Goal: Find specific page/section: Find specific page/section

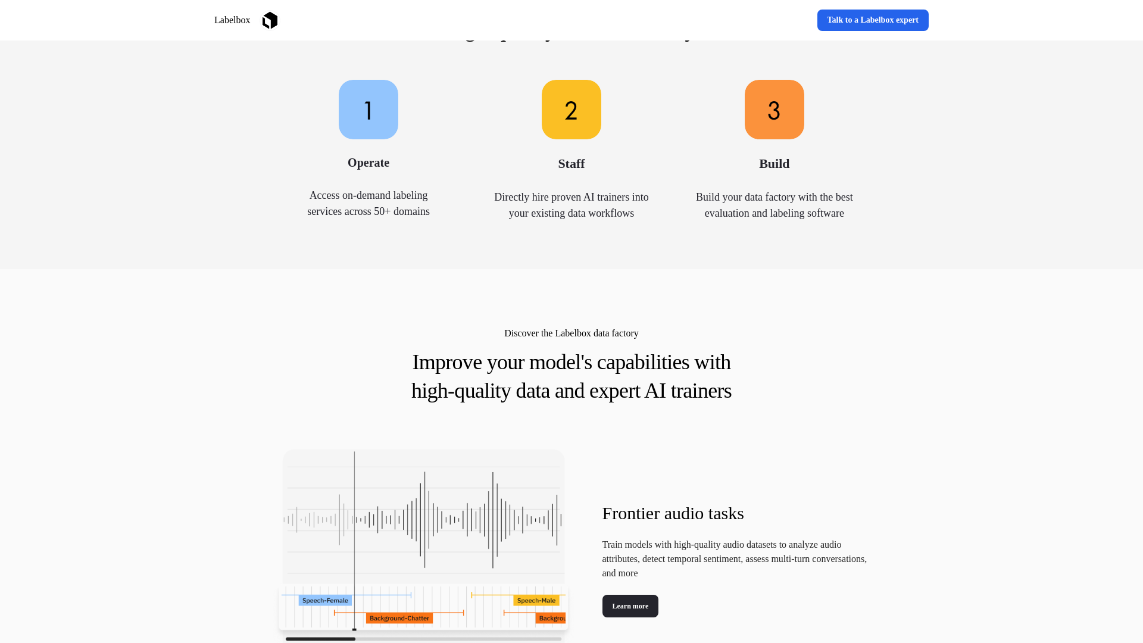
scroll to position [1157, 0]
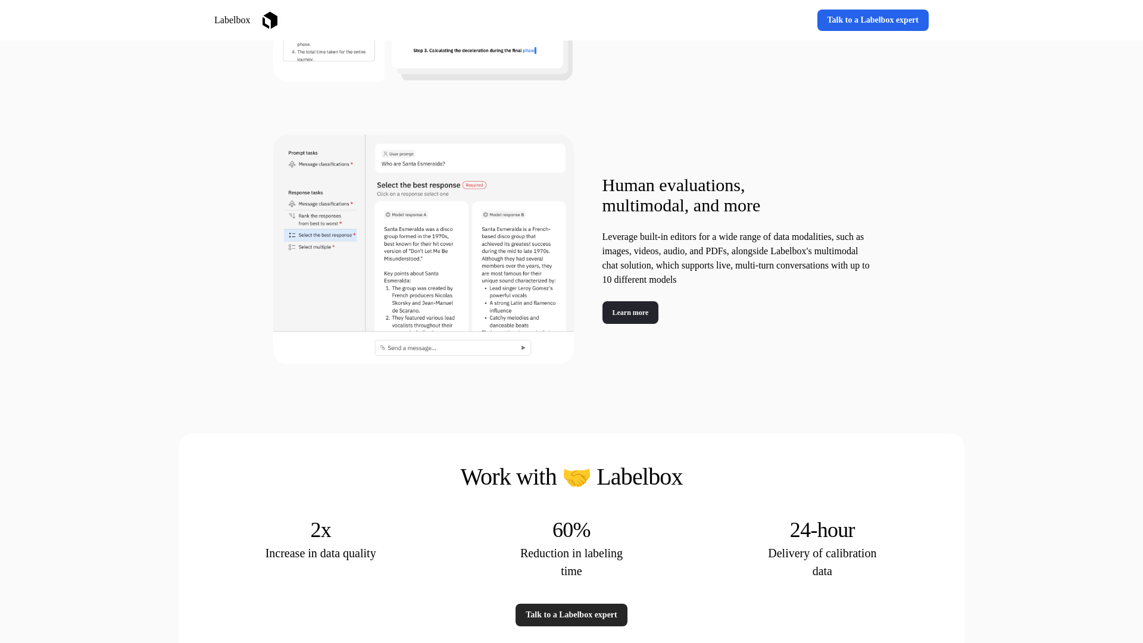
scroll to position [2314, 0]
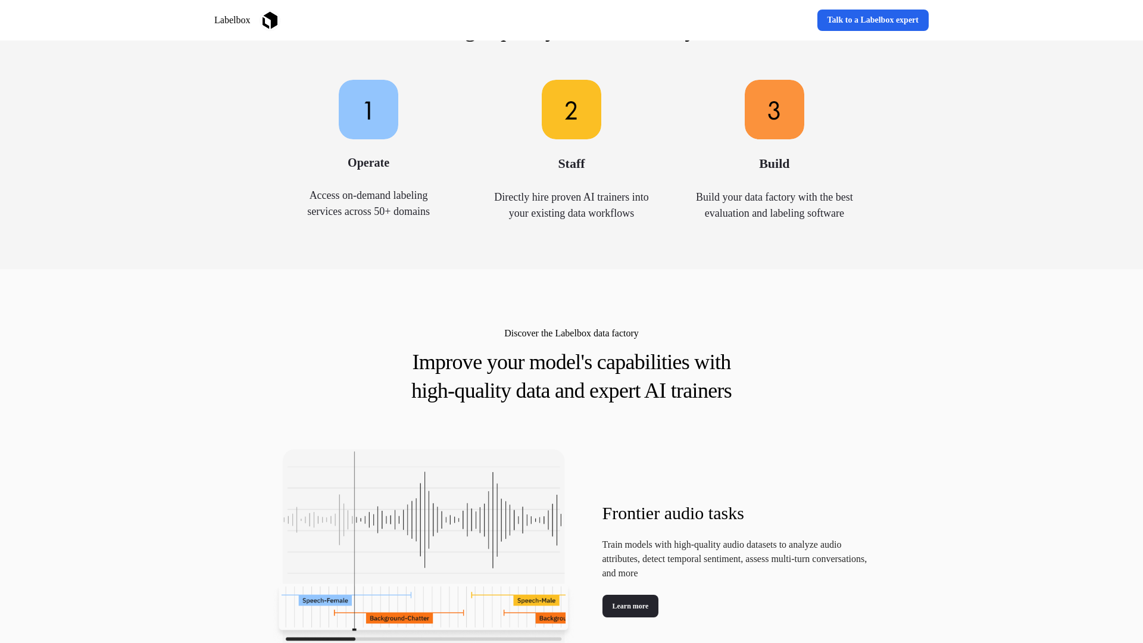
scroll to position [1157, 0]
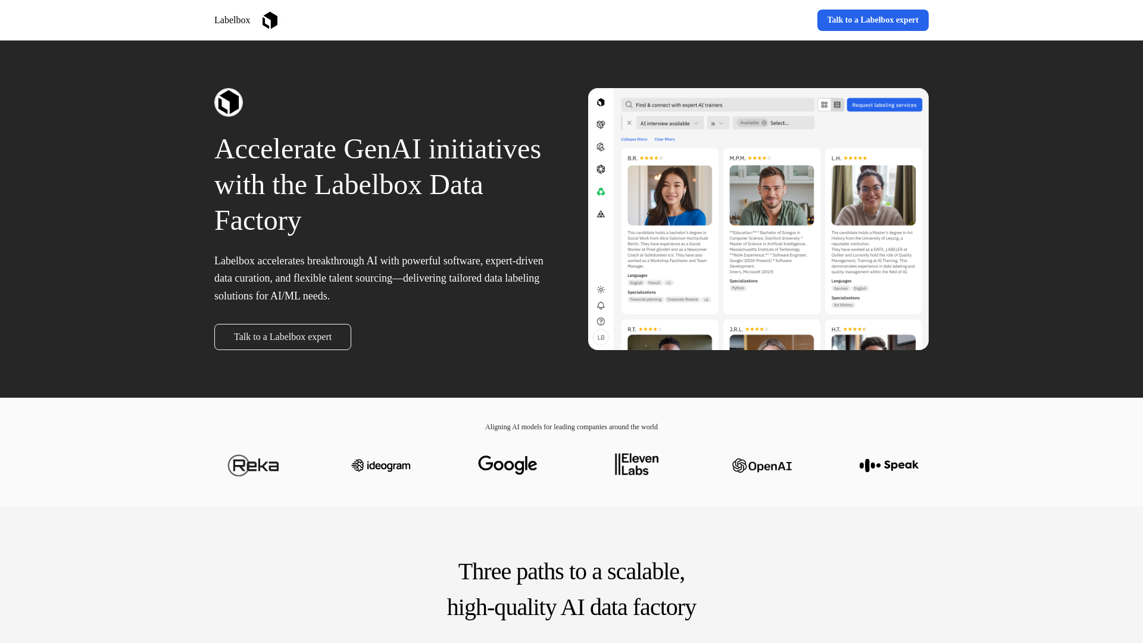
scroll to position [2376, 0]
